Goal: Task Accomplishment & Management: Manage account settings

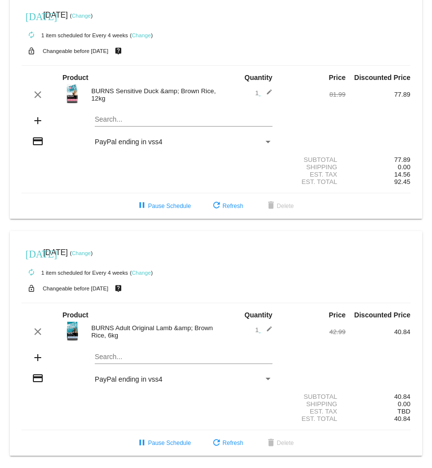
scroll to position [15, 0]
click at [36, 115] on mat-icon "add" at bounding box center [38, 121] width 12 height 12
click at [36, 353] on mat-icon "add" at bounding box center [38, 358] width 12 height 12
click at [147, 32] on link "Change" at bounding box center [141, 35] width 19 height 6
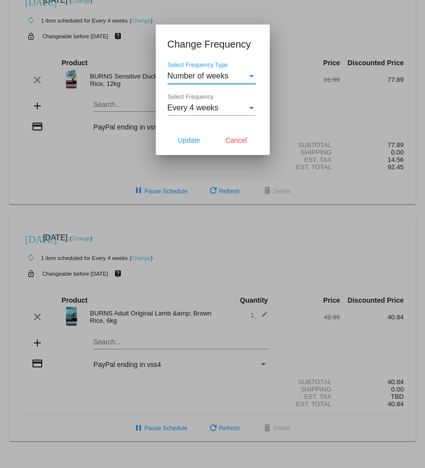
click at [209, 77] on span "Number of weeks" at bounding box center [197, 76] width 61 height 8
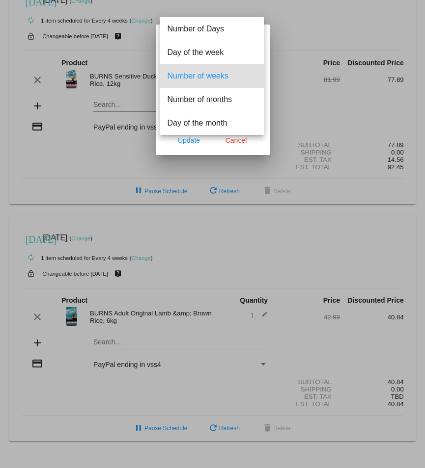
click at [296, 16] on div at bounding box center [212, 234] width 425 height 468
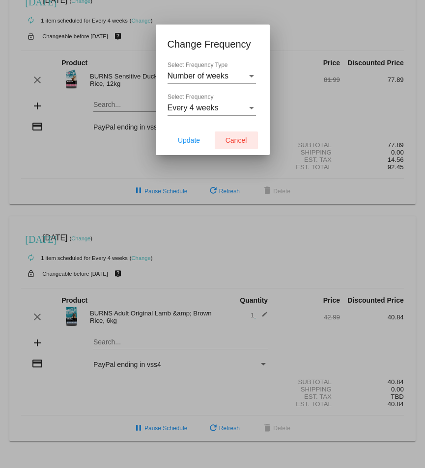
click at [243, 140] on span "Cancel" at bounding box center [236, 140] width 22 height 8
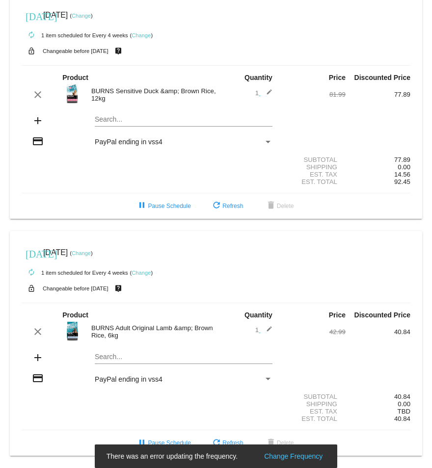
click at [265, 89] on mat-icon "edit" at bounding box center [267, 95] width 12 height 12
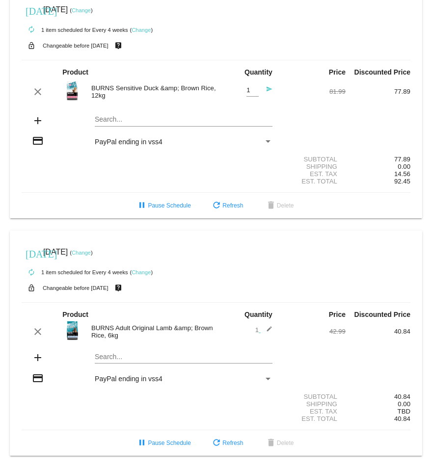
click at [265, 21] on div "autorenew 1 item scheduled for Every 4 weeks ( Change )" at bounding box center [216, 30] width 389 height 20
click at [104, 117] on mat-card "[DATE] [DATE] ( Change ) autorenew 1 item scheduled for Every 4 weeks ( Change …" at bounding box center [216, 103] width 412 height 230
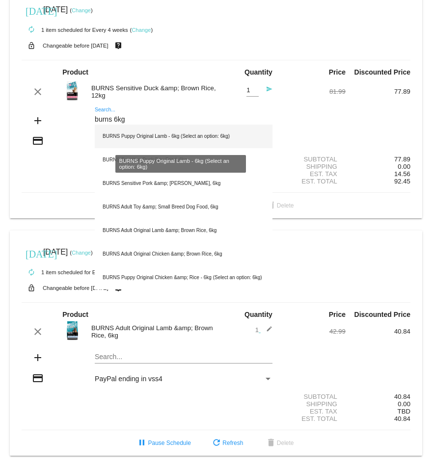
type input "burns 6kg"
click at [155, 134] on div "BURNS Puppy Original Lamb - 6kg (Select an option: 6kg)" at bounding box center [184, 137] width 178 height 24
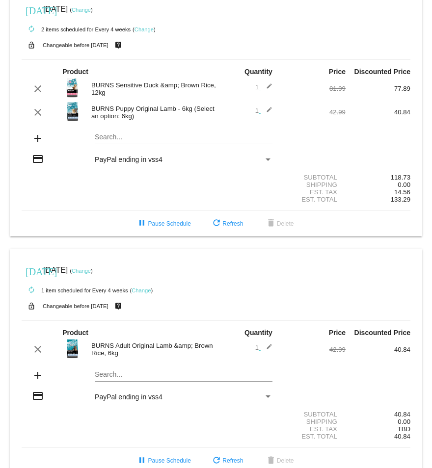
click at [263, 110] on mat-icon "edit" at bounding box center [267, 113] width 12 height 12
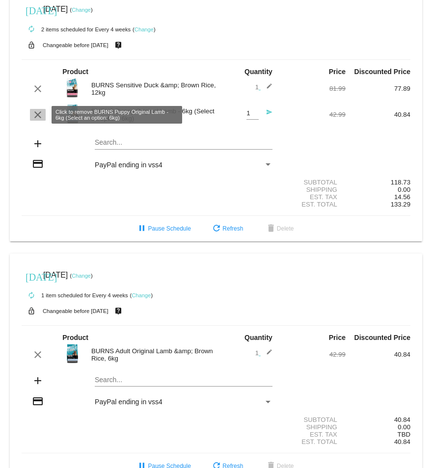
click at [38, 115] on mat-icon "clear" at bounding box center [38, 115] width 12 height 12
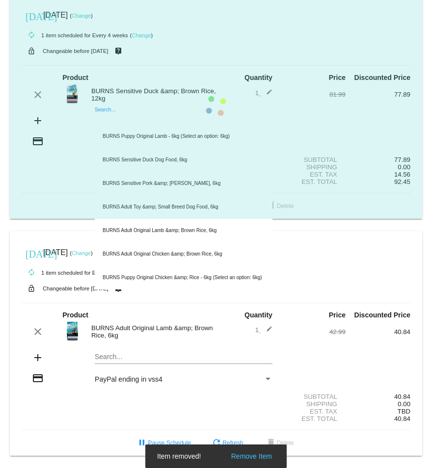
click at [114, 114] on mat-card "[DATE] [DATE] ( Change ) autorenew 1 item scheduled for Every 4 weeks ( Change …" at bounding box center [216, 106] width 412 height 225
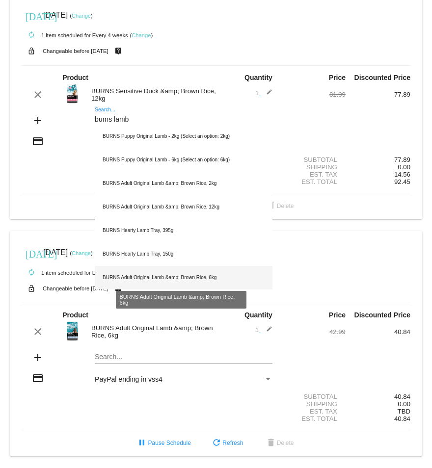
type input "burns lamb"
click at [161, 270] on div "BURNS Adult Original Lamb &amp; Brown Rice, 6kg" at bounding box center [184, 278] width 178 height 24
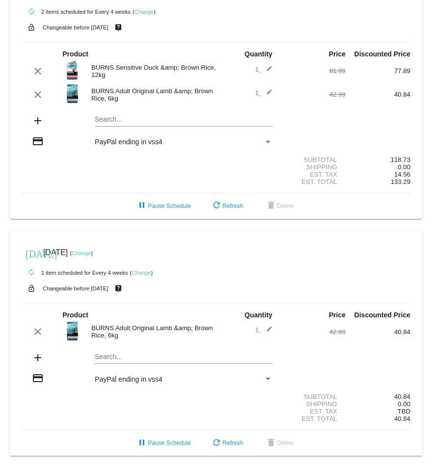
scroll to position [38, 0]
click at [157, 442] on span "pause Pause Schedule" at bounding box center [163, 443] width 54 height 7
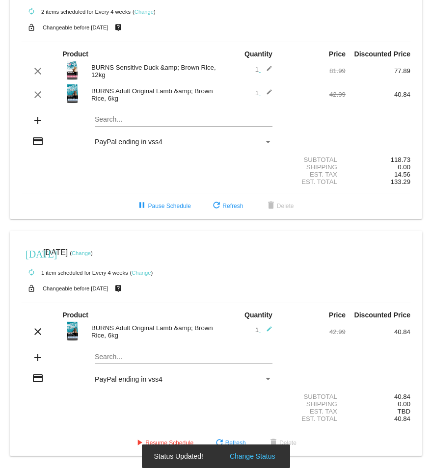
click at [327, 443] on div "play_arrow Resume Schedule refresh Refresh delete Delete" at bounding box center [216, 443] width 404 height 18
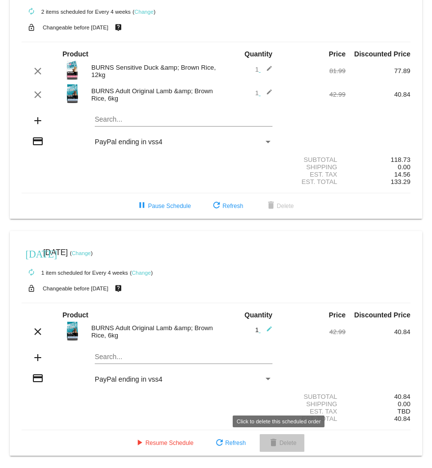
click at [289, 441] on span "delete Delete" at bounding box center [282, 443] width 29 height 7
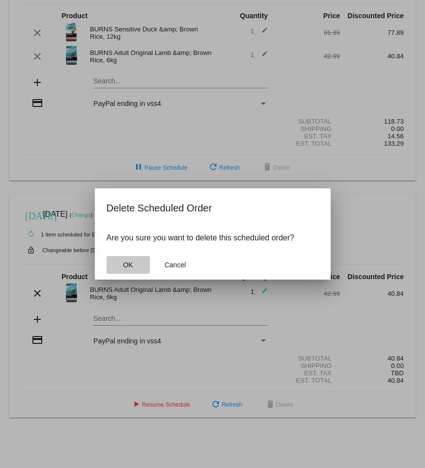
click at [131, 263] on span "OK" at bounding box center [128, 265] width 10 height 8
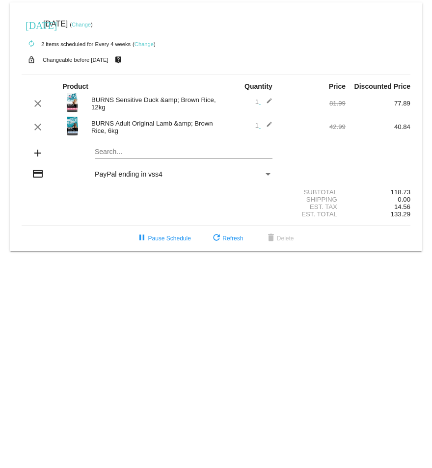
scroll to position [0, 0]
click at [205, 274] on body "[DATE] [DATE] ( Change ) autorenew 2 items scheduled for Every 4 weeks ( Change…" at bounding box center [216, 234] width 432 height 468
click at [91, 23] on link "Change" at bounding box center [81, 25] width 19 height 6
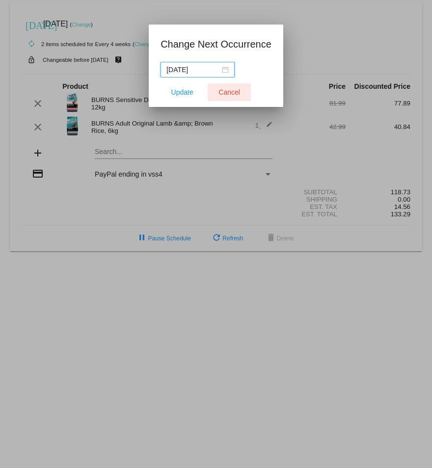
click at [223, 91] on span "Cancel" at bounding box center [229, 92] width 22 height 8
